Goal: Find specific page/section: Find specific page/section

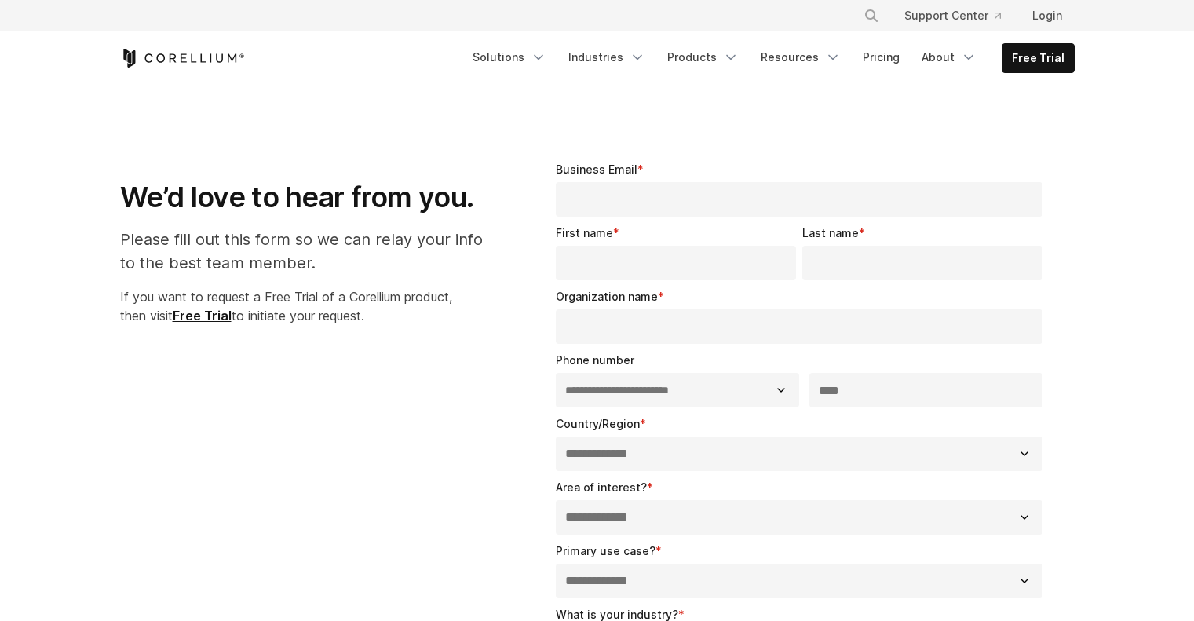
select select "**"
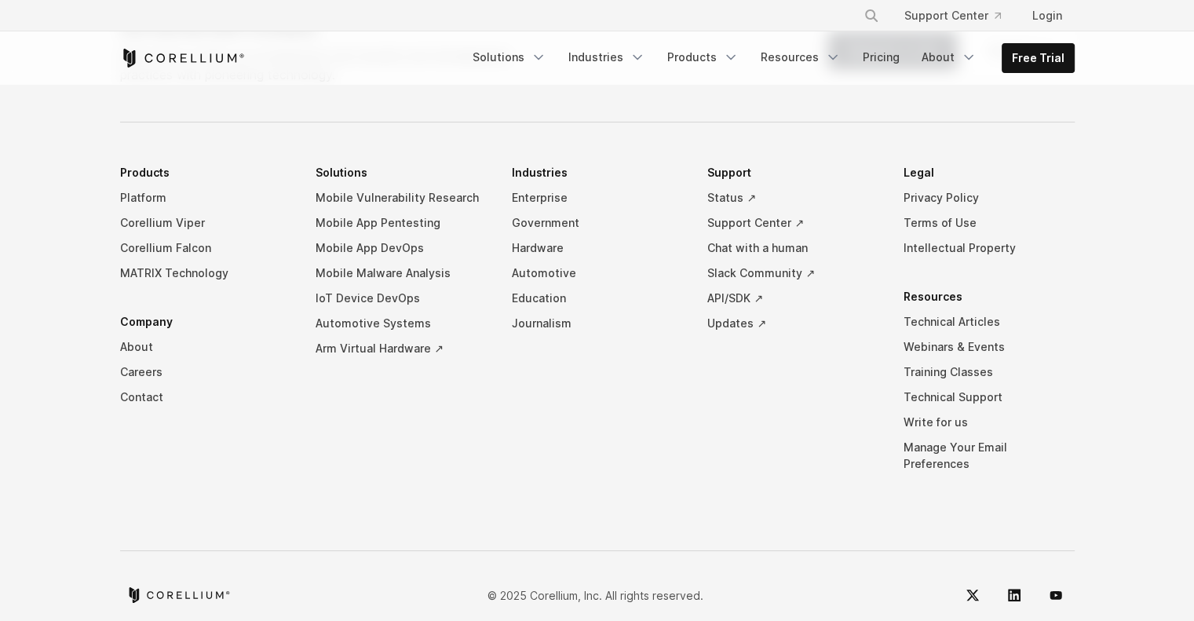
click at [750, 212] on link "Support Center ↗" at bounding box center [792, 222] width 171 height 25
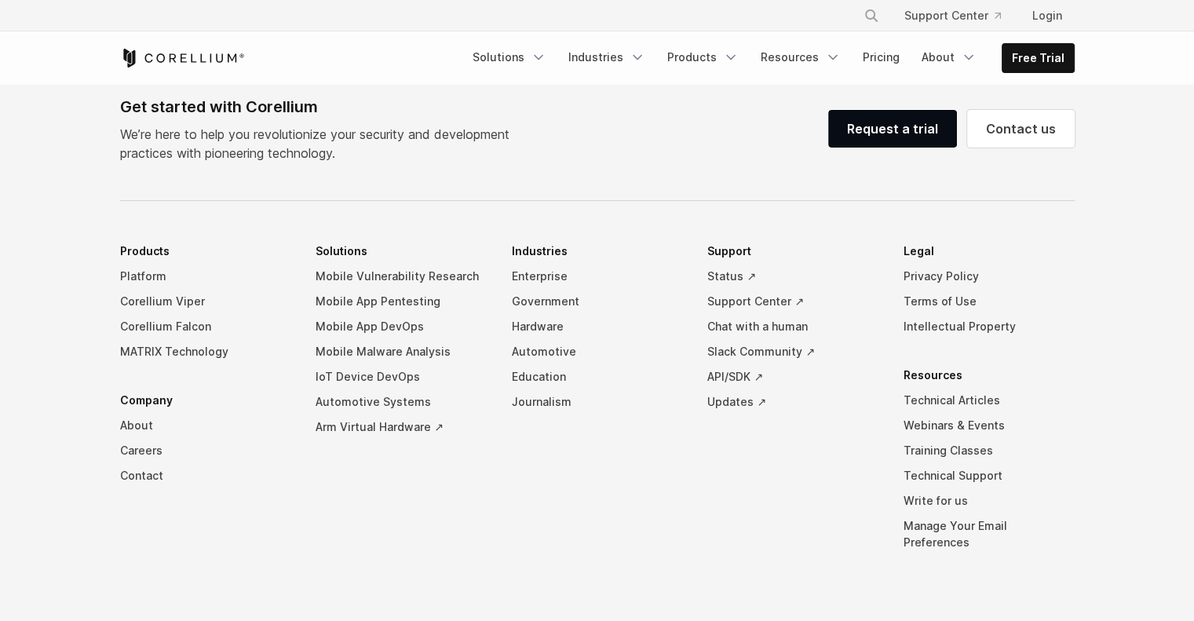
scroll to position [1196, 0]
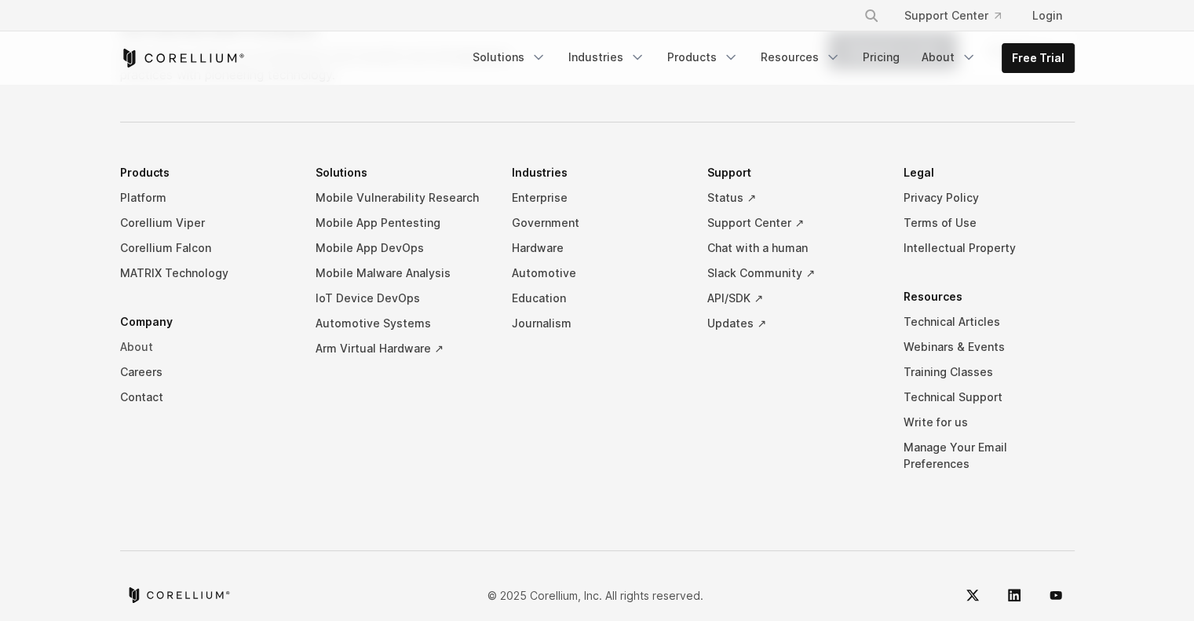
click at [141, 335] on link "About" at bounding box center [205, 346] width 171 height 25
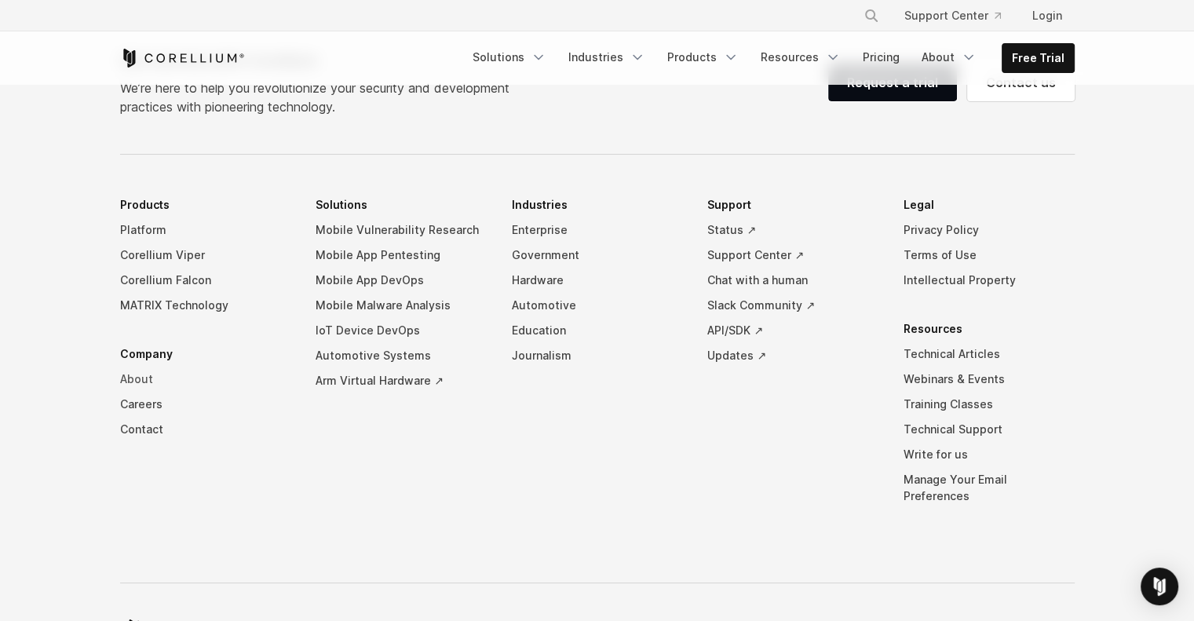
scroll to position [2751, 0]
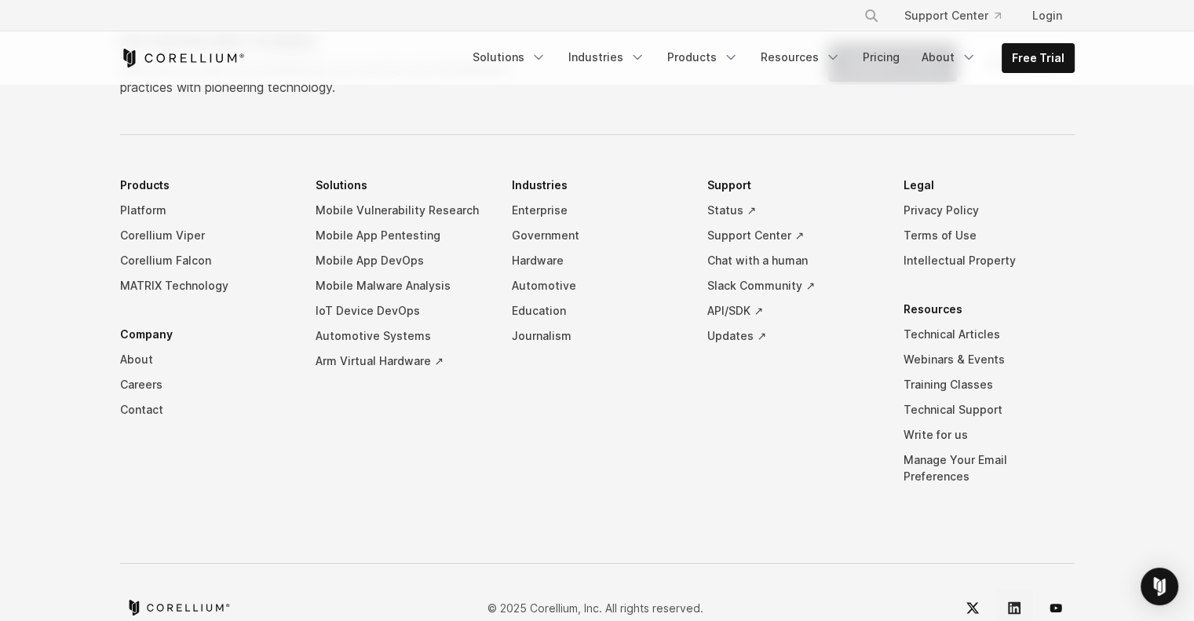
click at [1004, 589] on link "LinkedIn" at bounding box center [1014, 608] width 38 height 38
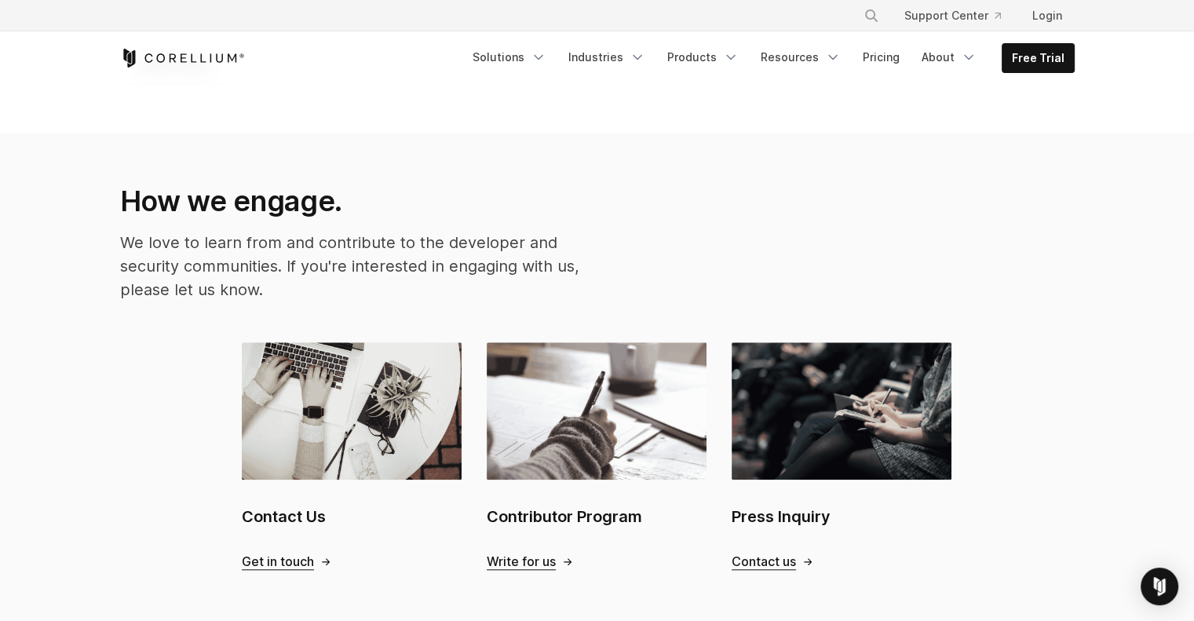
scroll to position [1410, 0]
